Goal: Communication & Community: Answer question/provide support

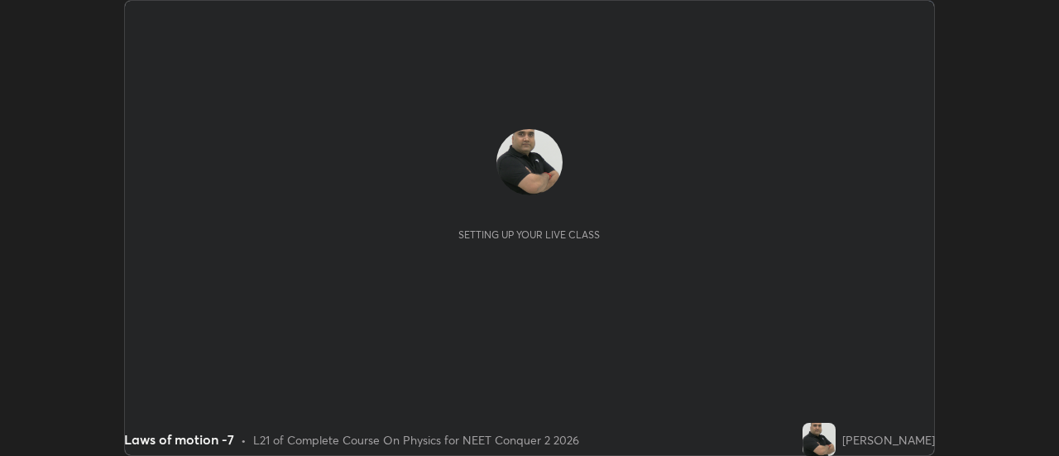
scroll to position [456, 1059]
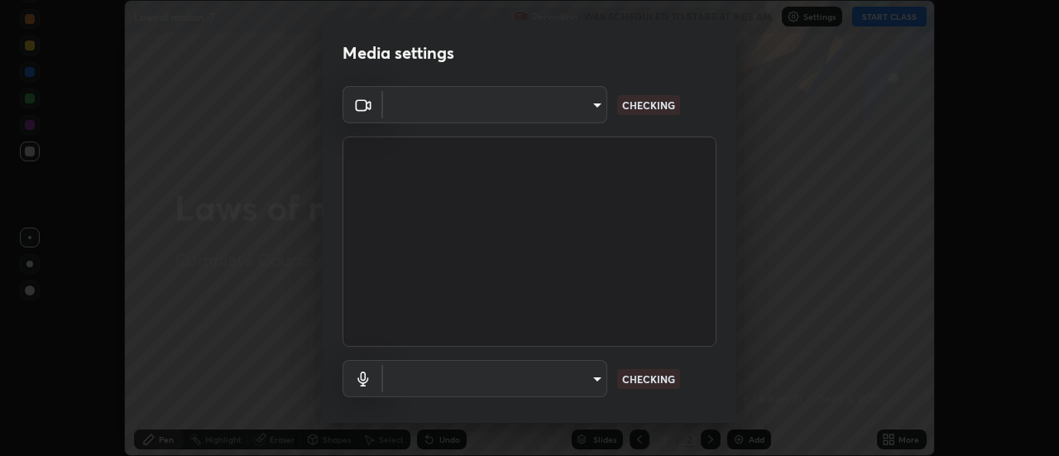
type input "b32c73f9f7383dfd5894755b812e900e91b535440668f828b547b286affdb2a7"
type input "default"
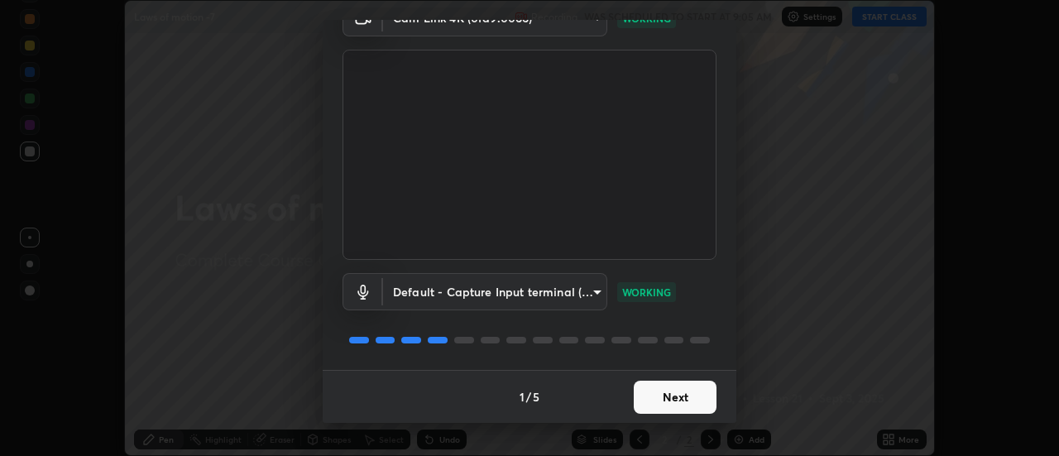
click at [675, 401] on button "Next" at bounding box center [675, 397] width 83 height 33
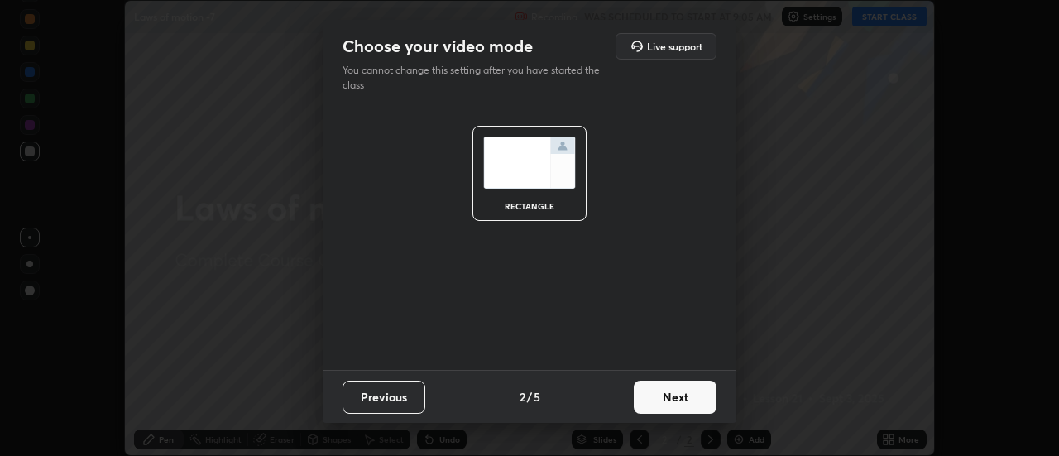
scroll to position [0, 0]
click at [679, 396] on button "Next" at bounding box center [675, 397] width 83 height 33
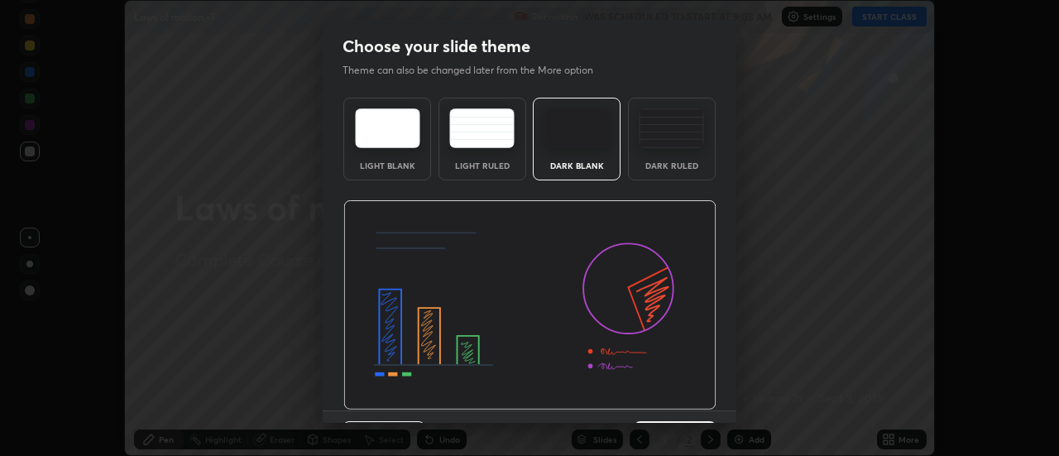
scroll to position [41, 0]
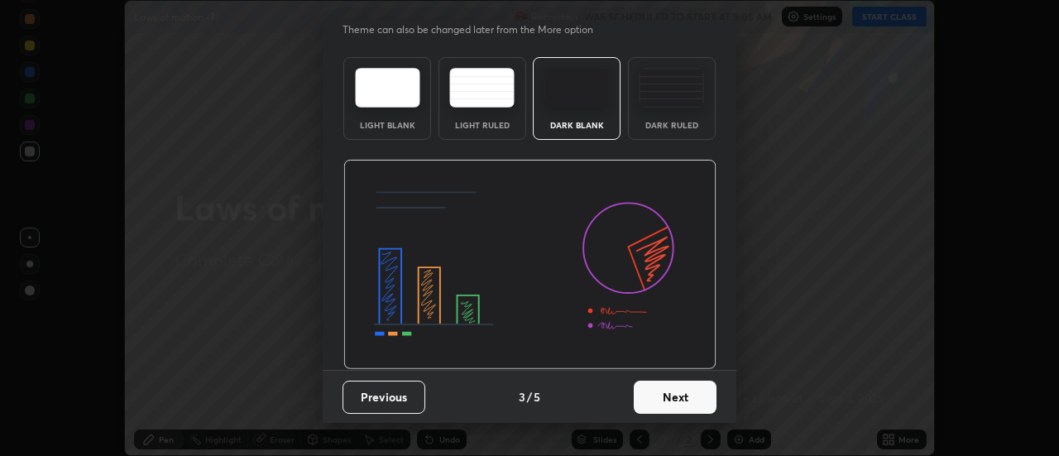
click at [681, 400] on button "Next" at bounding box center [675, 397] width 83 height 33
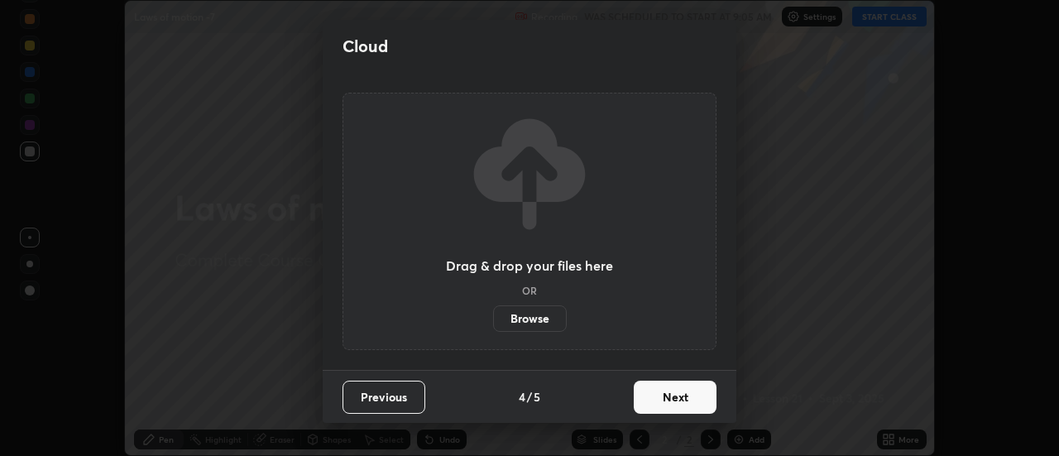
click at [691, 398] on button "Next" at bounding box center [675, 397] width 83 height 33
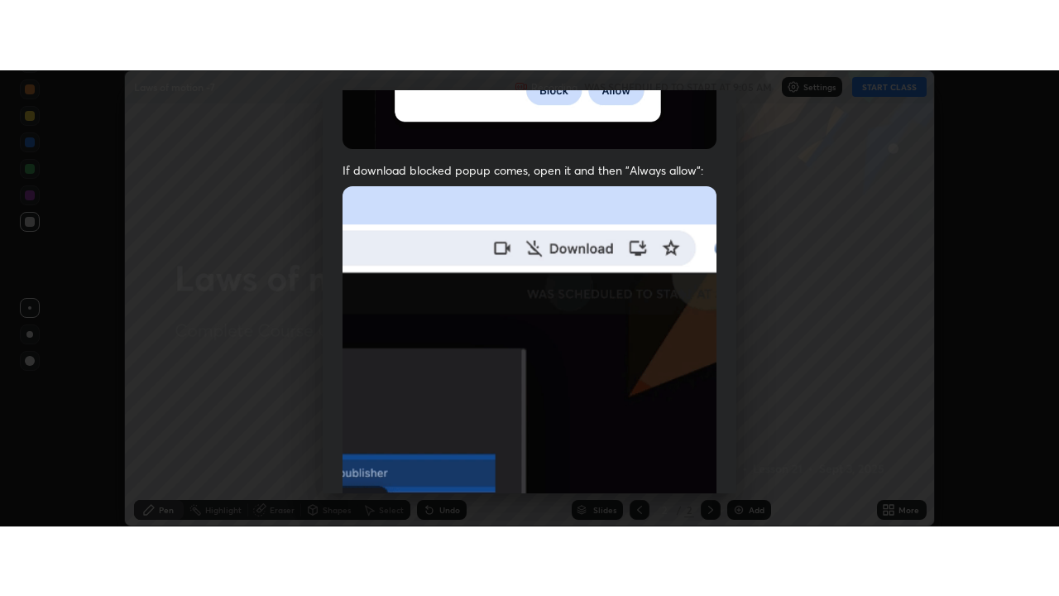
scroll to position [425, 0]
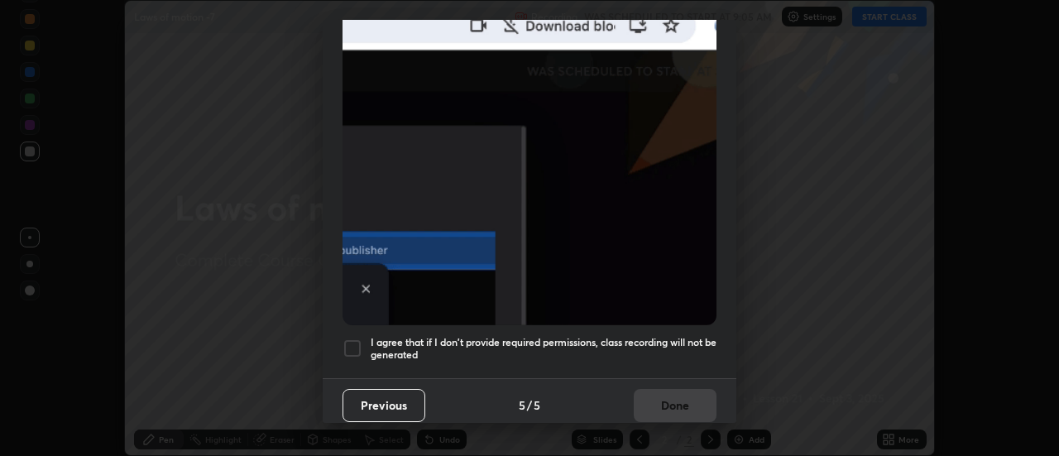
click at [350, 338] on div at bounding box center [353, 348] width 20 height 20
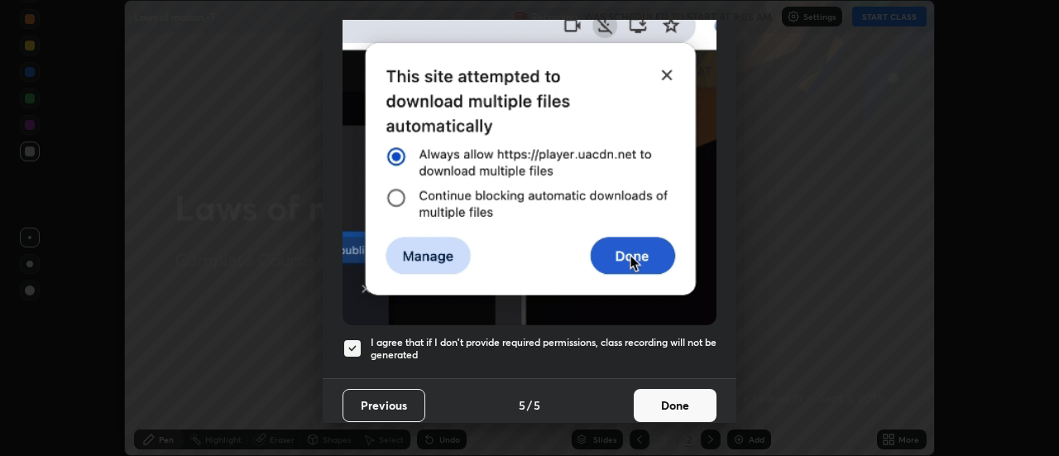
click at [665, 401] on button "Done" at bounding box center [675, 405] width 83 height 33
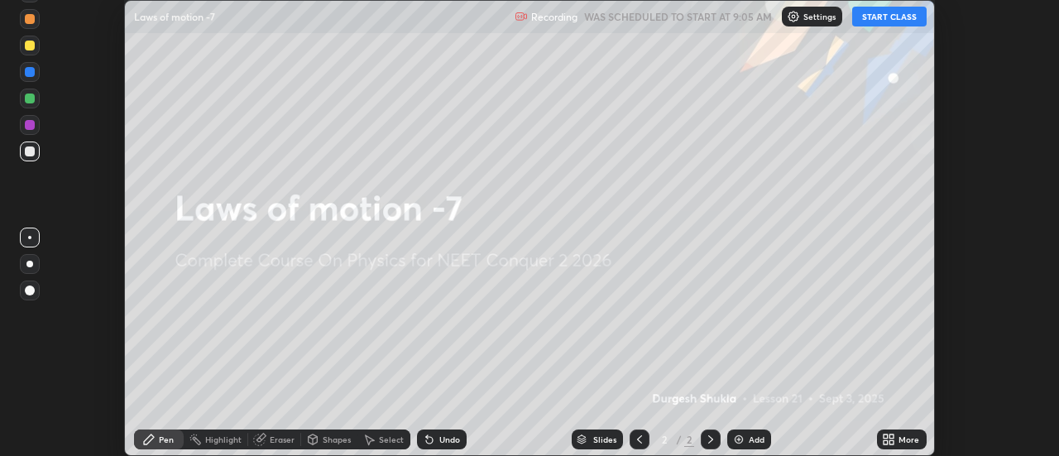
click at [898, 22] on button "START CLASS" at bounding box center [889, 17] width 74 height 20
click at [886, 442] on icon at bounding box center [886, 442] width 4 height 4
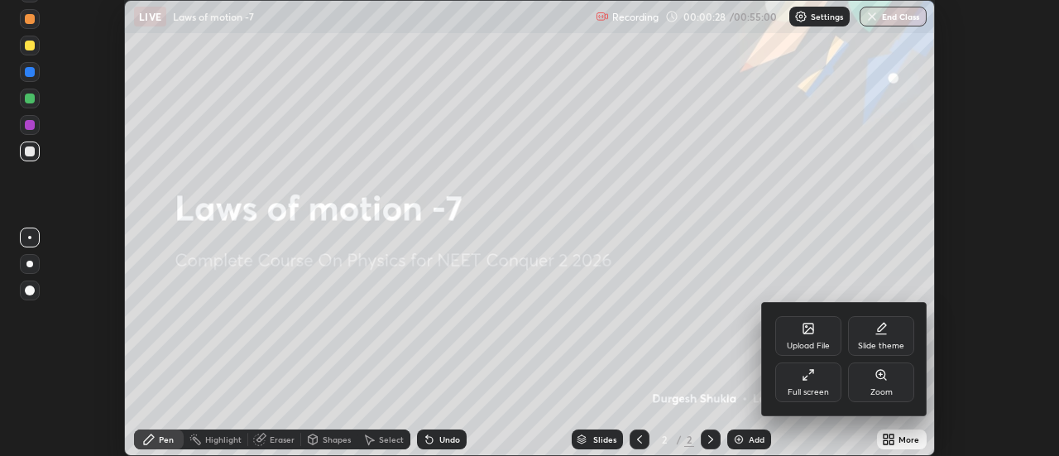
click at [805, 377] on icon at bounding box center [806, 378] width 4 height 4
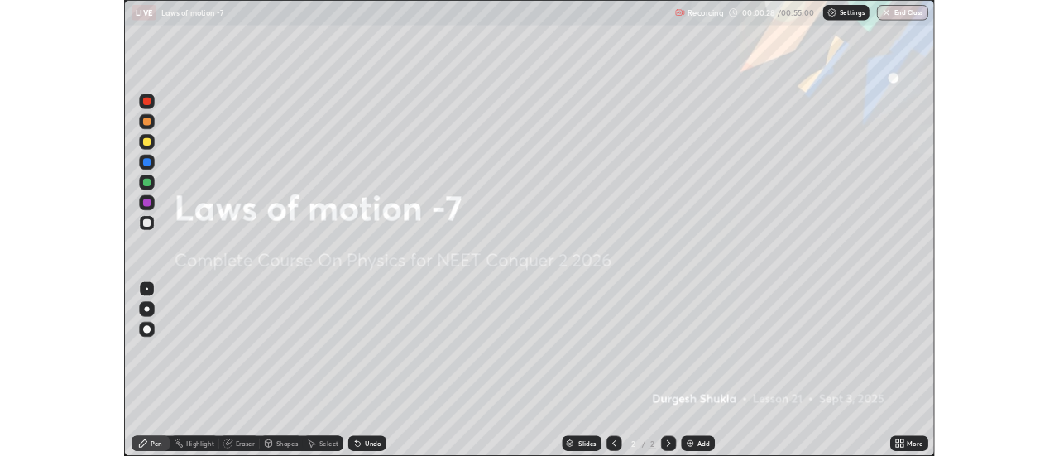
scroll to position [596, 1059]
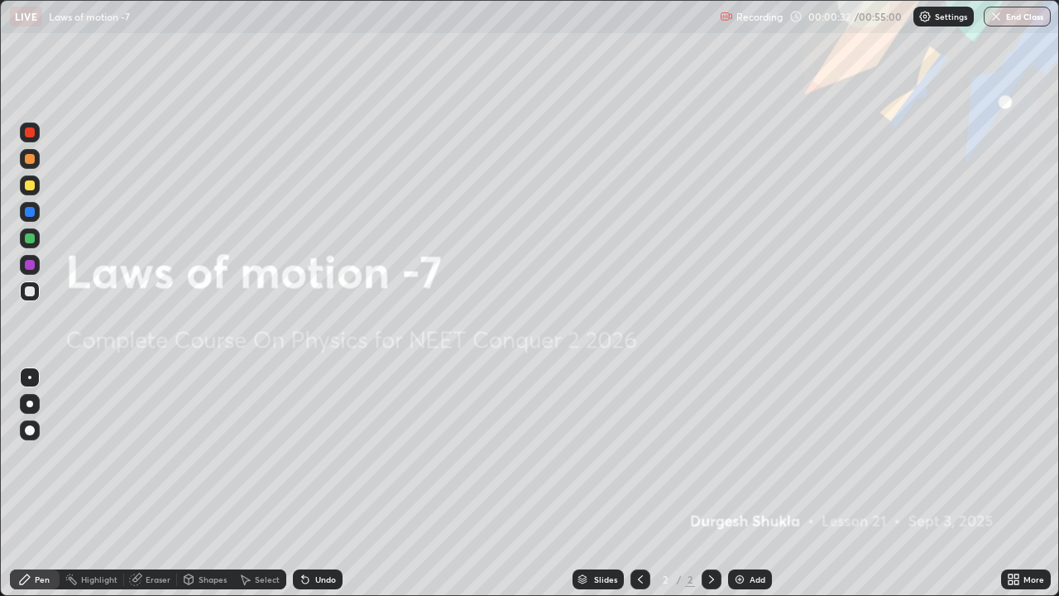
click at [737, 455] on img at bounding box center [739, 579] width 13 height 13
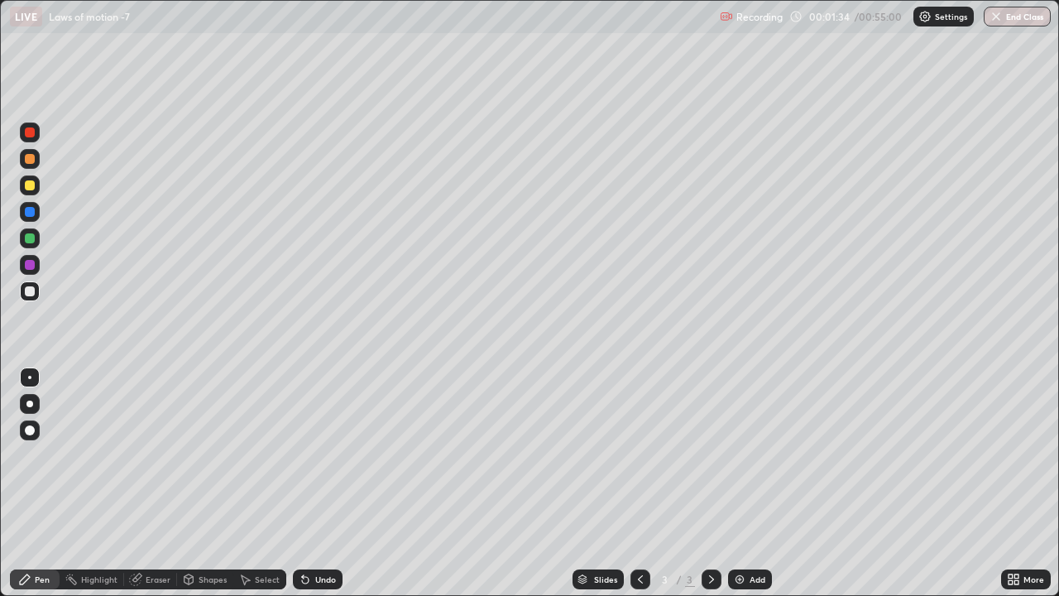
click at [30, 188] on div at bounding box center [30, 185] width 10 height 10
click at [27, 430] on div at bounding box center [30, 430] width 10 height 10
click at [241, 455] on div "Select" at bounding box center [259, 579] width 53 height 33
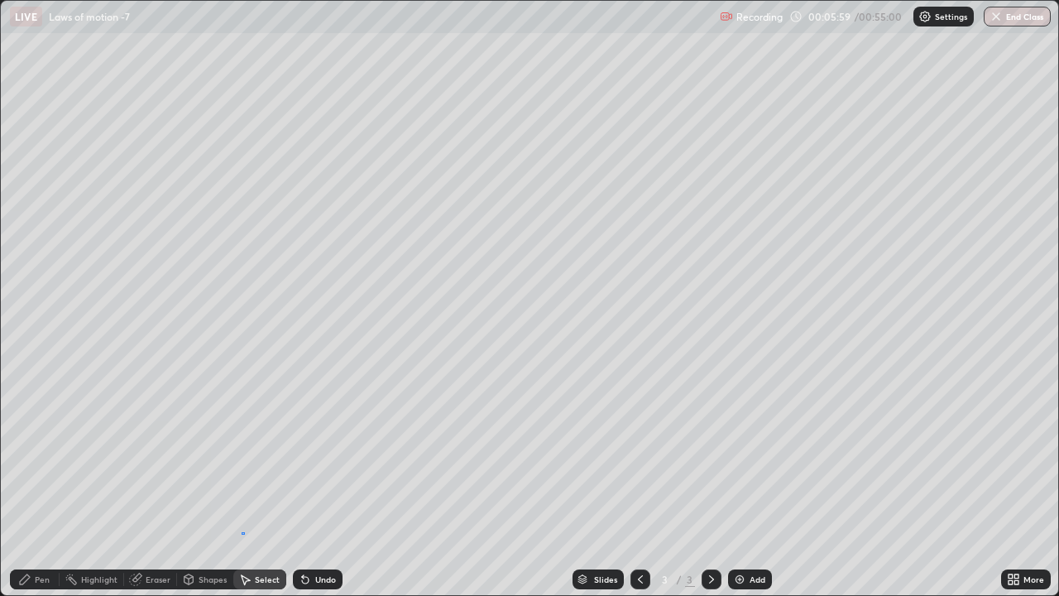
click at [242, 455] on div "0 ° Undo Copy Duplicate Duplicate to new slide Delete" at bounding box center [530, 298] width 1058 height 594
click at [44, 455] on div "Pen" at bounding box center [42, 579] width 15 height 8
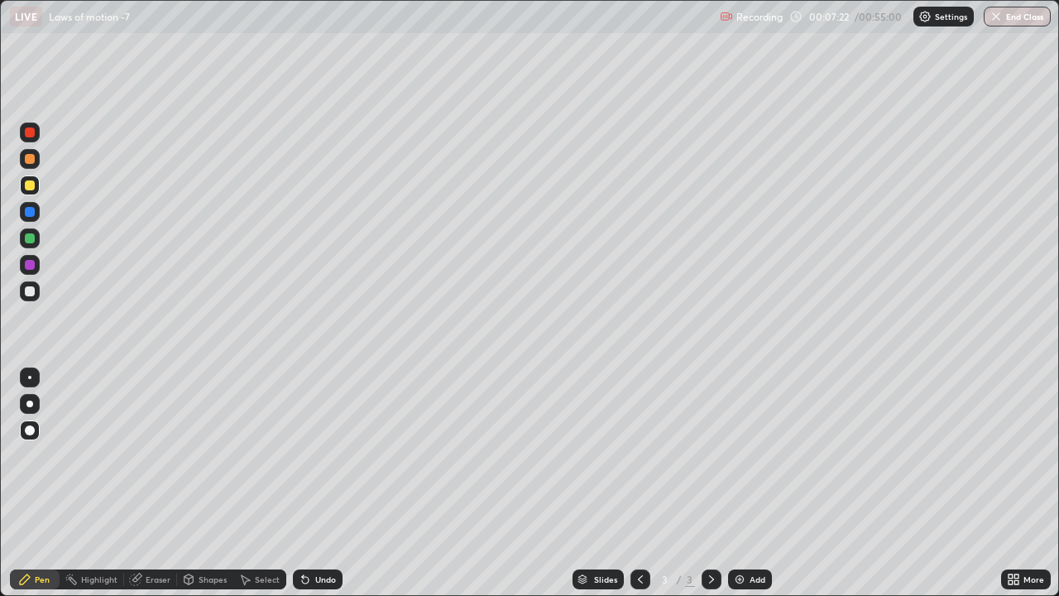
click at [11, 455] on div "Erase all" at bounding box center [30, 298] width 40 height 530
click at [29, 161] on div at bounding box center [30, 159] width 10 height 10
click at [148, 455] on div "Eraser" at bounding box center [158, 579] width 25 height 8
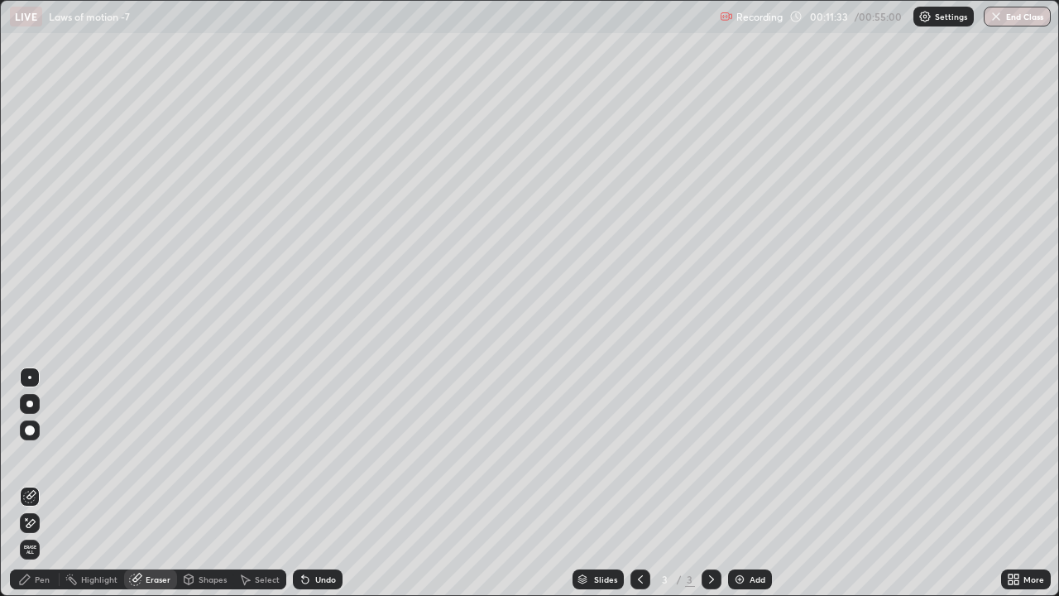
click at [45, 455] on div "Pen" at bounding box center [42, 579] width 15 height 8
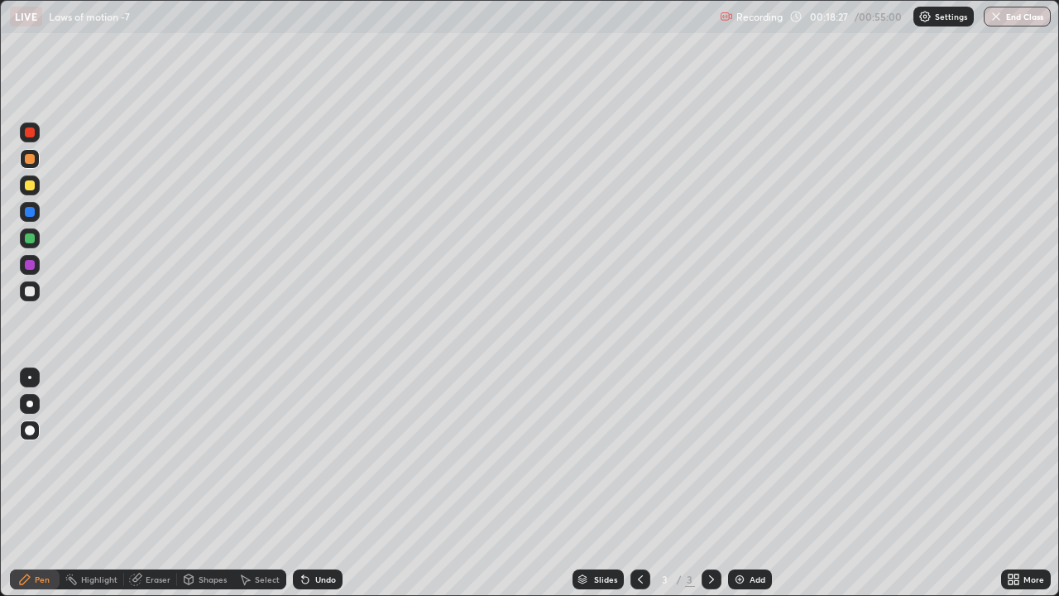
click at [751, 455] on div "Add" at bounding box center [758, 579] width 16 height 8
click at [49, 345] on div "Erase all" at bounding box center [30, 298] width 40 height 530
click at [737, 455] on img at bounding box center [739, 579] width 13 height 13
click at [639, 455] on icon at bounding box center [640, 579] width 13 height 13
click at [711, 455] on icon at bounding box center [711, 579] width 13 height 13
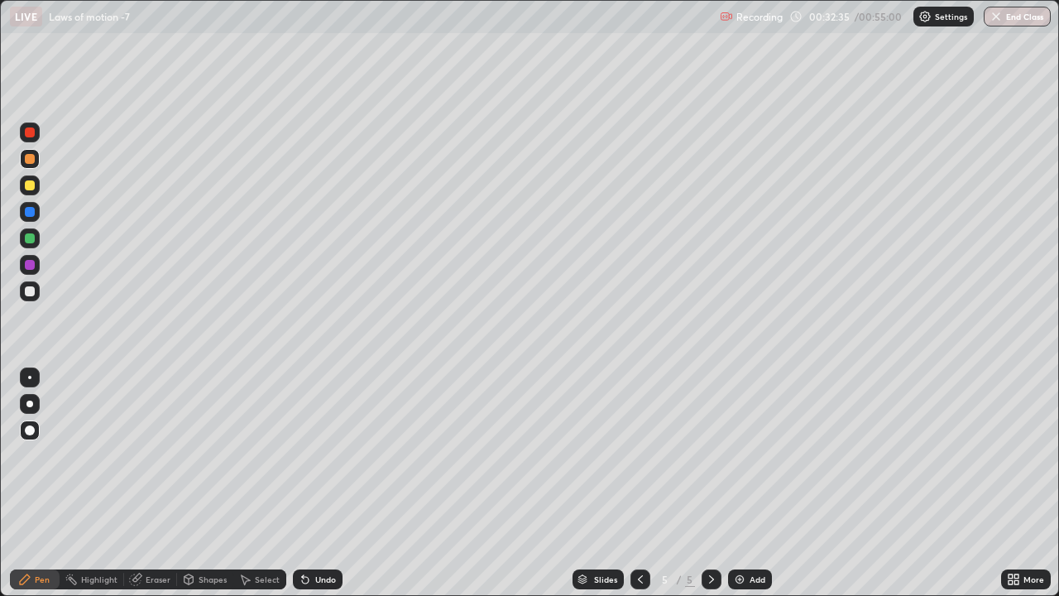
click at [636, 455] on icon at bounding box center [640, 579] width 13 height 13
click at [710, 455] on icon at bounding box center [711, 579] width 13 height 13
click at [640, 455] on icon at bounding box center [640, 579] width 13 height 13
click at [709, 455] on icon at bounding box center [711, 579] width 13 height 13
click at [637, 455] on icon at bounding box center [640, 579] width 13 height 13
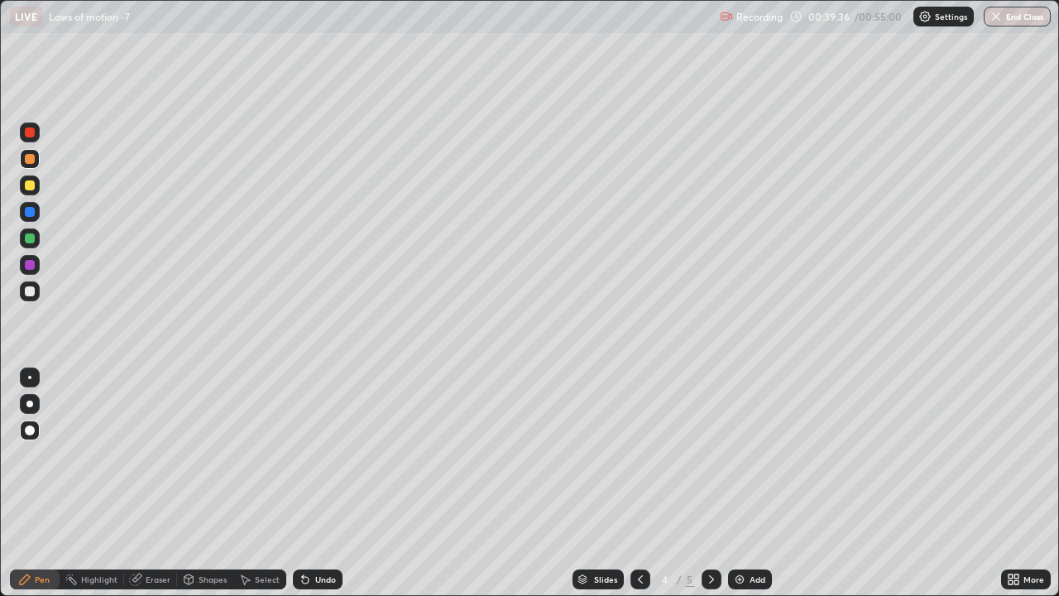
click at [155, 455] on div "Eraser" at bounding box center [158, 579] width 25 height 8
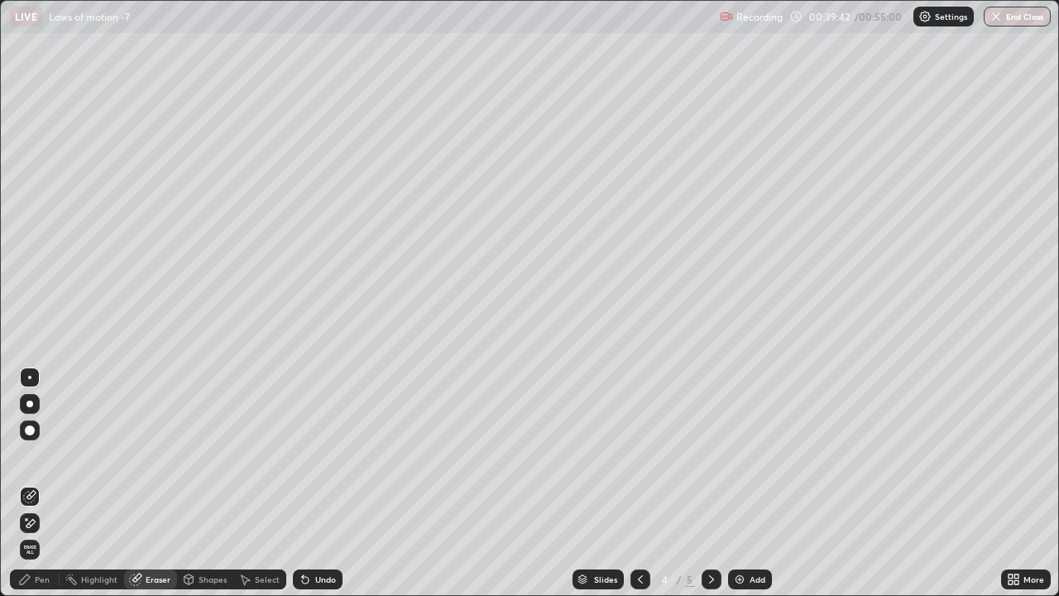
click at [40, 455] on div "Pen" at bounding box center [42, 579] width 15 height 8
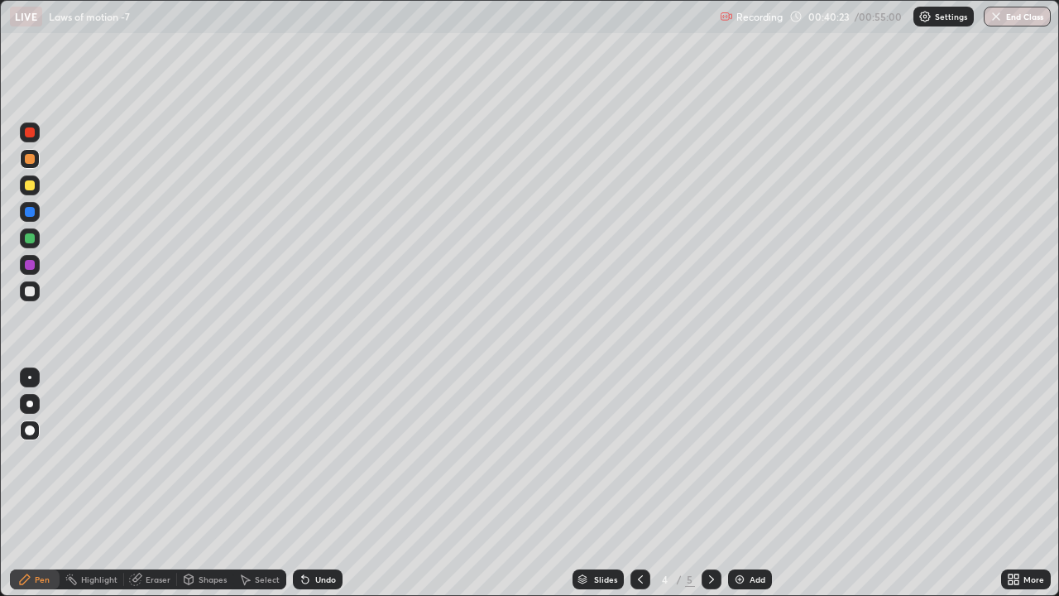
click at [742, 455] on img at bounding box center [739, 579] width 13 height 13
click at [738, 455] on img at bounding box center [739, 579] width 13 height 13
click at [998, 15] on img "button" at bounding box center [997, 16] width 13 height 13
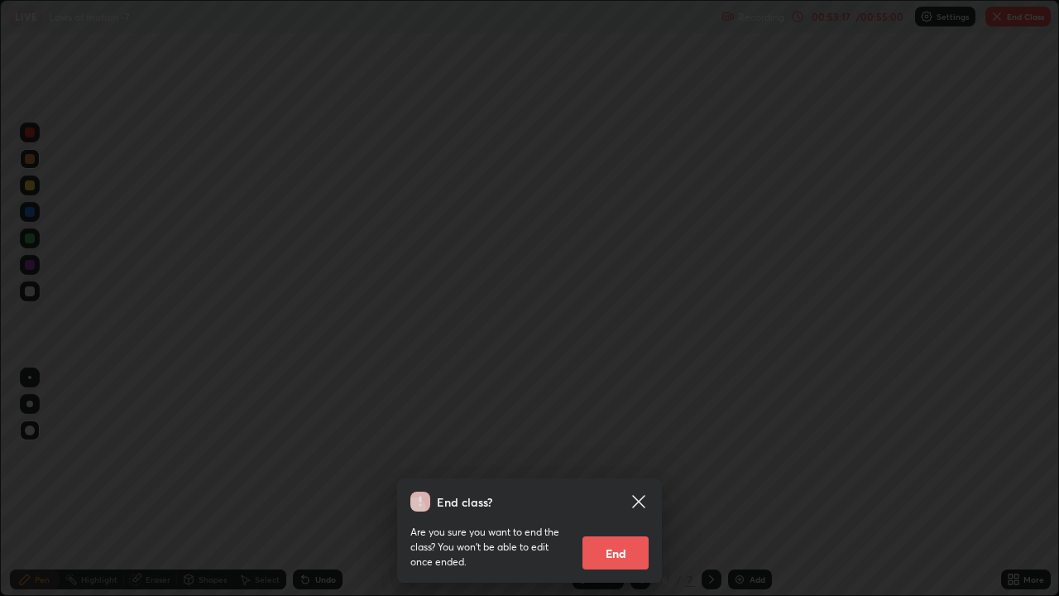
click at [617, 455] on button "End" at bounding box center [616, 552] width 66 height 33
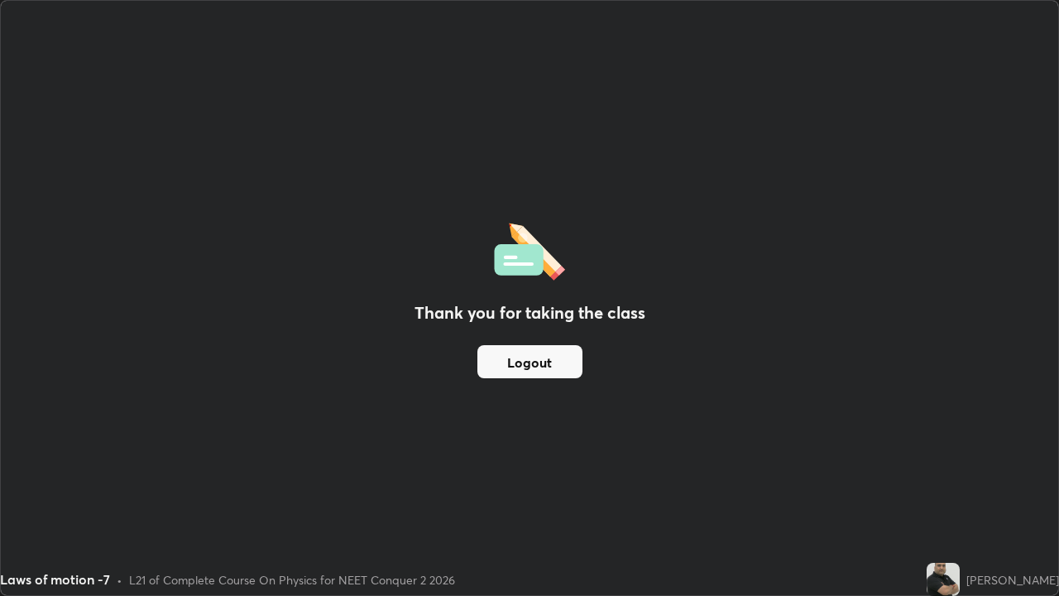
click at [529, 367] on button "Logout" at bounding box center [530, 361] width 105 height 33
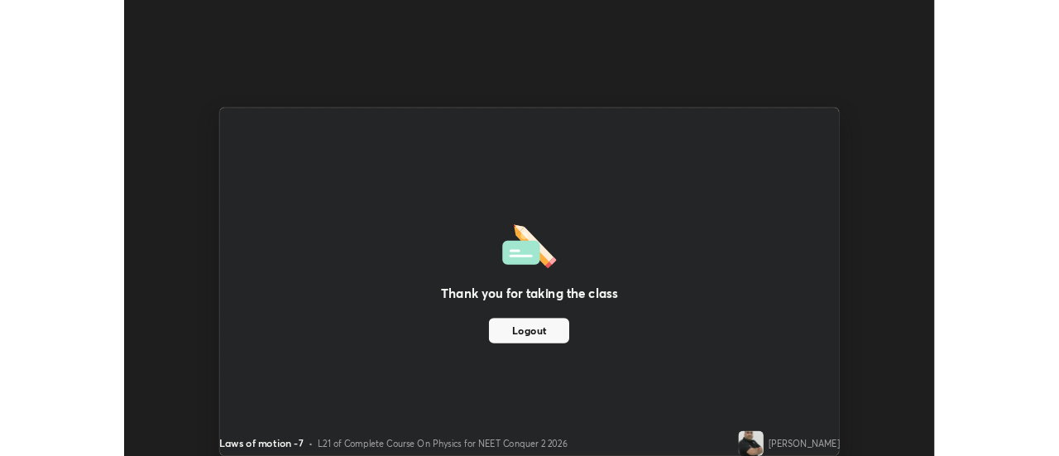
scroll to position [82305, 81702]
